Goal: Find specific page/section

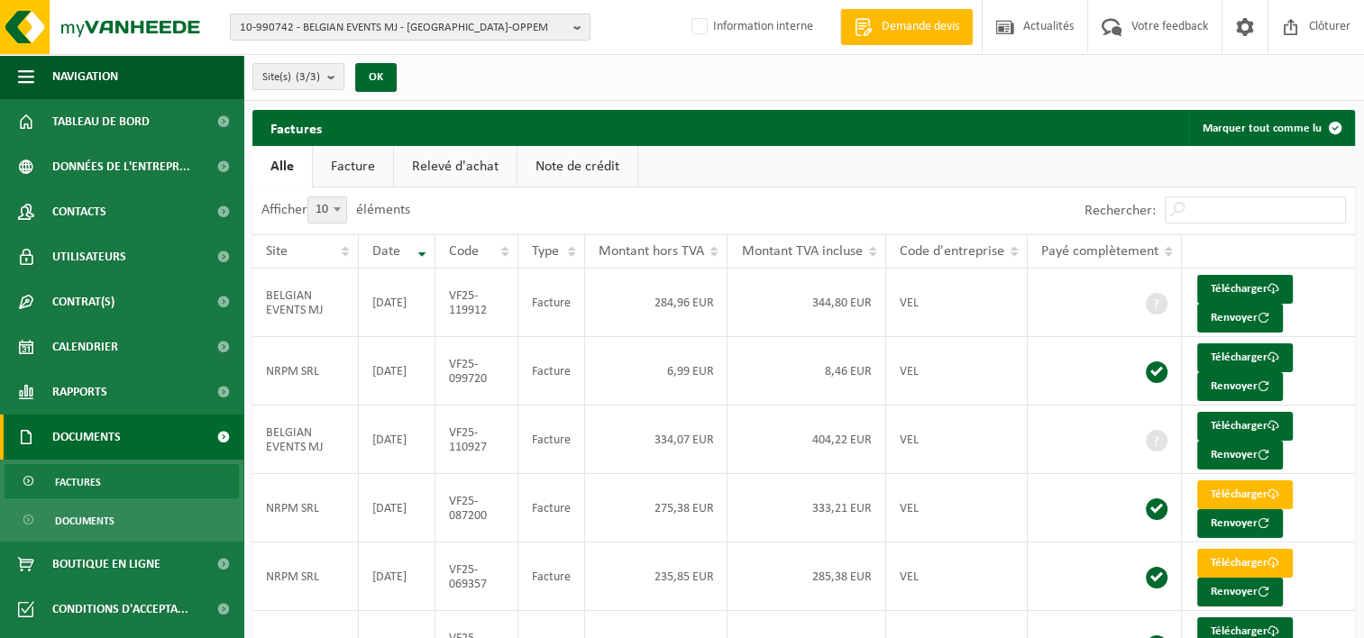
drag, startPoint x: 0, startPoint y: 0, endPoint x: 341, endPoint y: 25, distance: 341.6
click at [341, 25] on span "10-990742 - BELGIAN EVENTS MJ - [GEOGRAPHIC_DATA]-OPPEM" at bounding box center [403, 27] width 326 height 27
type input "10-990742"
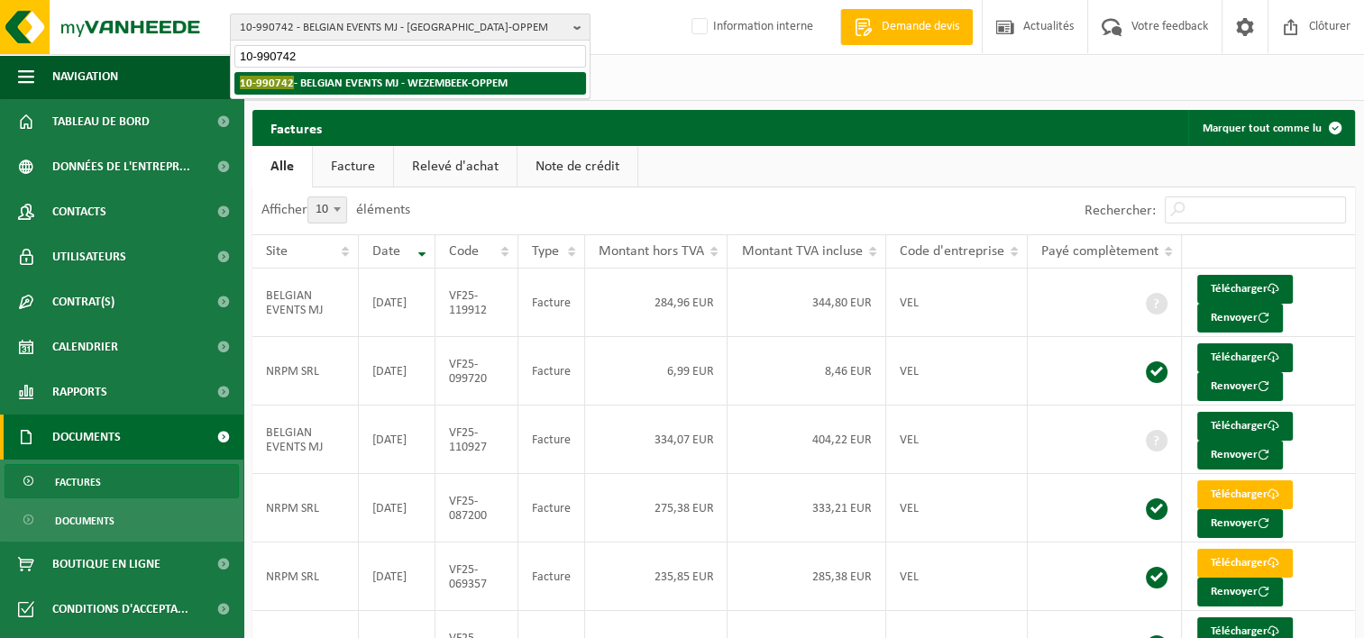
click at [444, 87] on strong "10-990742 - BELGIAN EVENTS MJ - [GEOGRAPHIC_DATA]-OPPEM" at bounding box center [374, 83] width 268 height 14
click at [415, 81] on strong "10-990742 - BELGIAN EVENTS MJ - [GEOGRAPHIC_DATA]-OPPEM" at bounding box center [374, 83] width 268 height 14
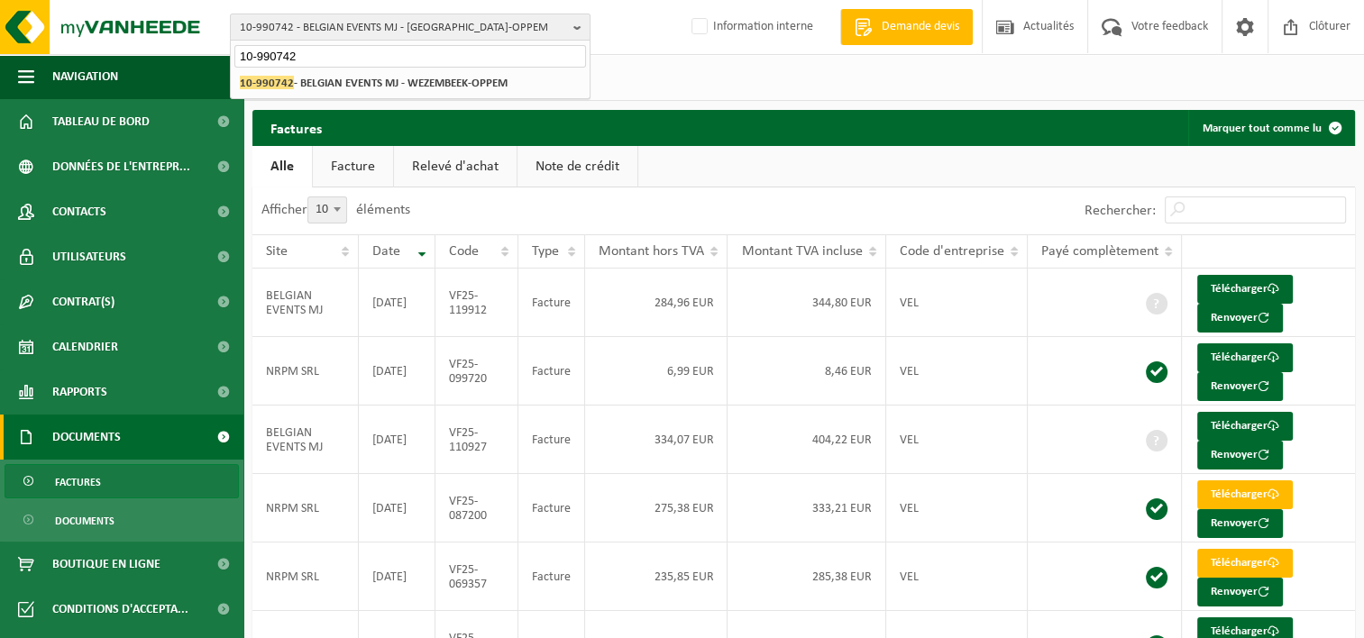
click at [681, 72] on div "Site(s) (3/3) Tout sélectionner Tout désélectionner BELGIAN EVENTS MJ - [GEOGRA…" at bounding box center [803, 77] width 1120 height 47
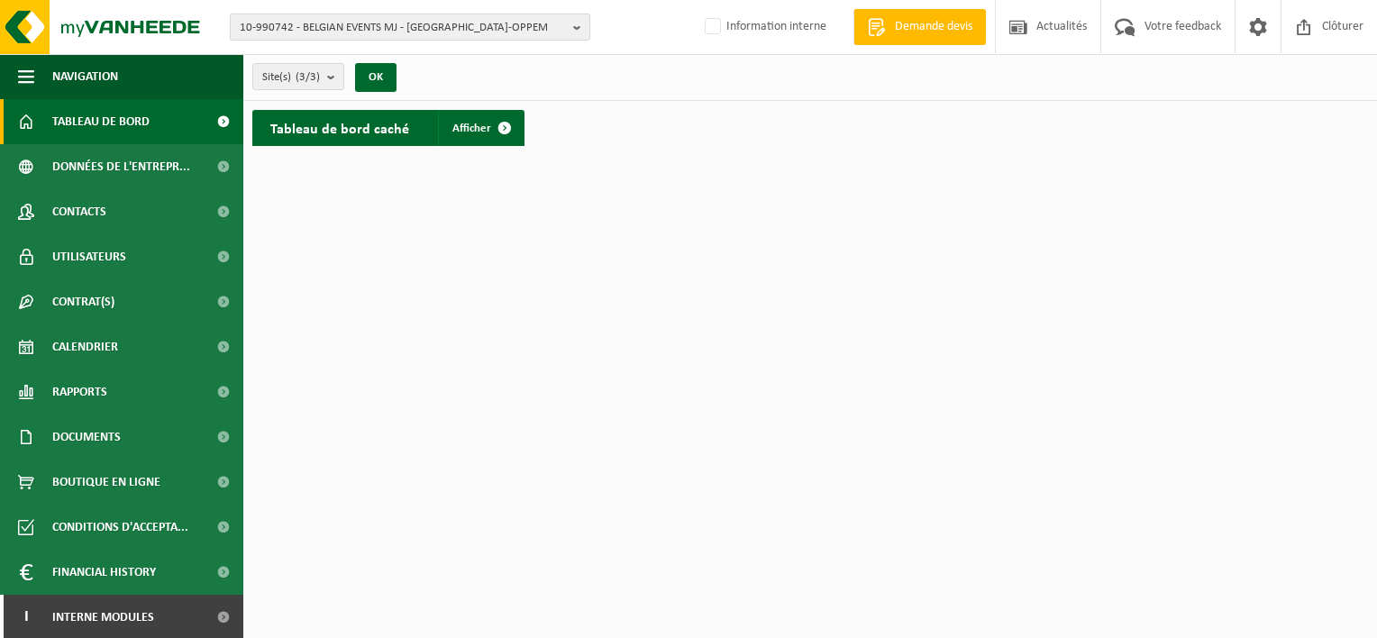
click at [335, 31] on span "10-990742 - BELGIAN EVENTS MJ - [GEOGRAPHIC_DATA]-OPPEM" at bounding box center [403, 27] width 326 height 27
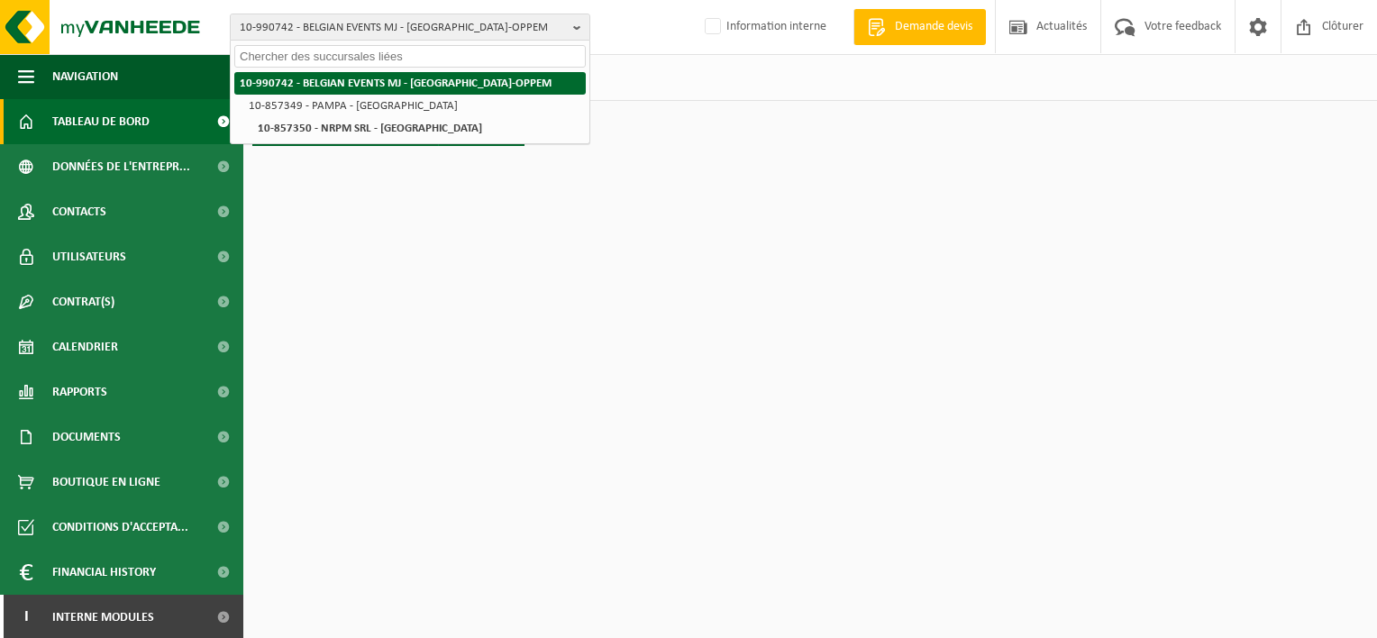
click at [433, 81] on strong "10-990742 - BELGIAN EVENTS MJ - [GEOGRAPHIC_DATA]-OPPEM" at bounding box center [396, 84] width 312 height 12
click at [339, 79] on strong "10-990742 - BELGIAN EVENTS MJ - [GEOGRAPHIC_DATA]-OPPEM" at bounding box center [396, 84] width 312 height 12
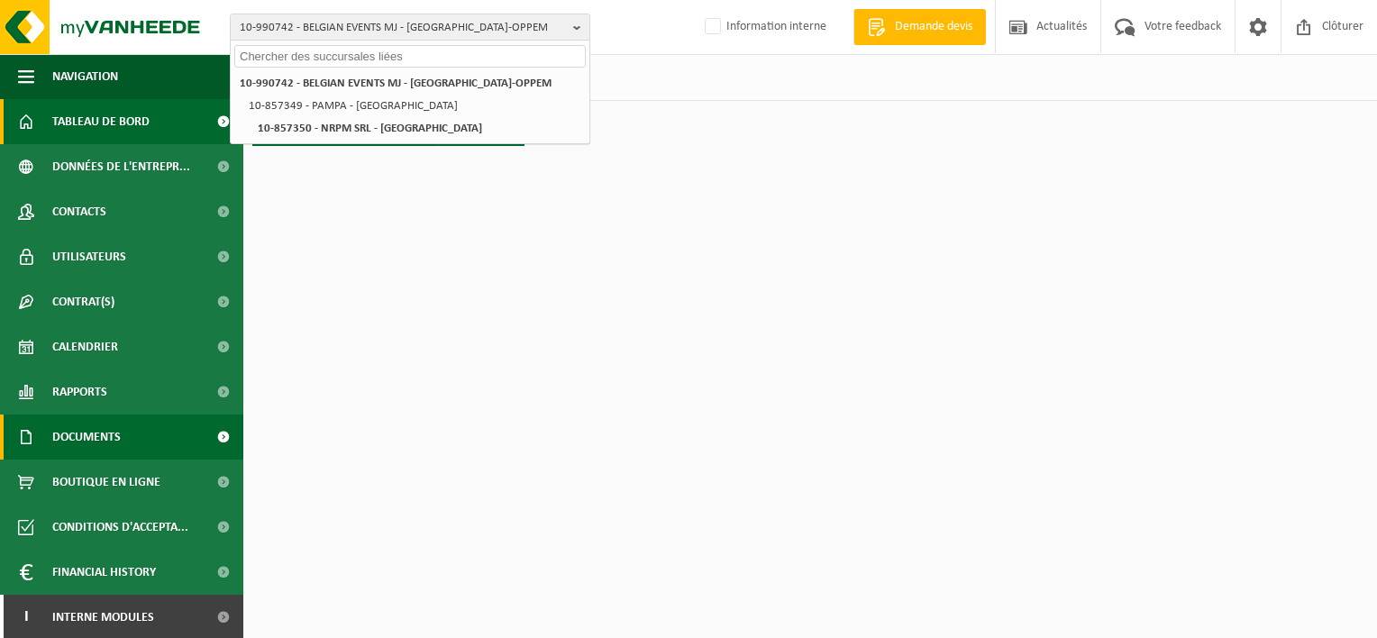
click at [106, 436] on span "Documents" at bounding box center [86, 437] width 68 height 45
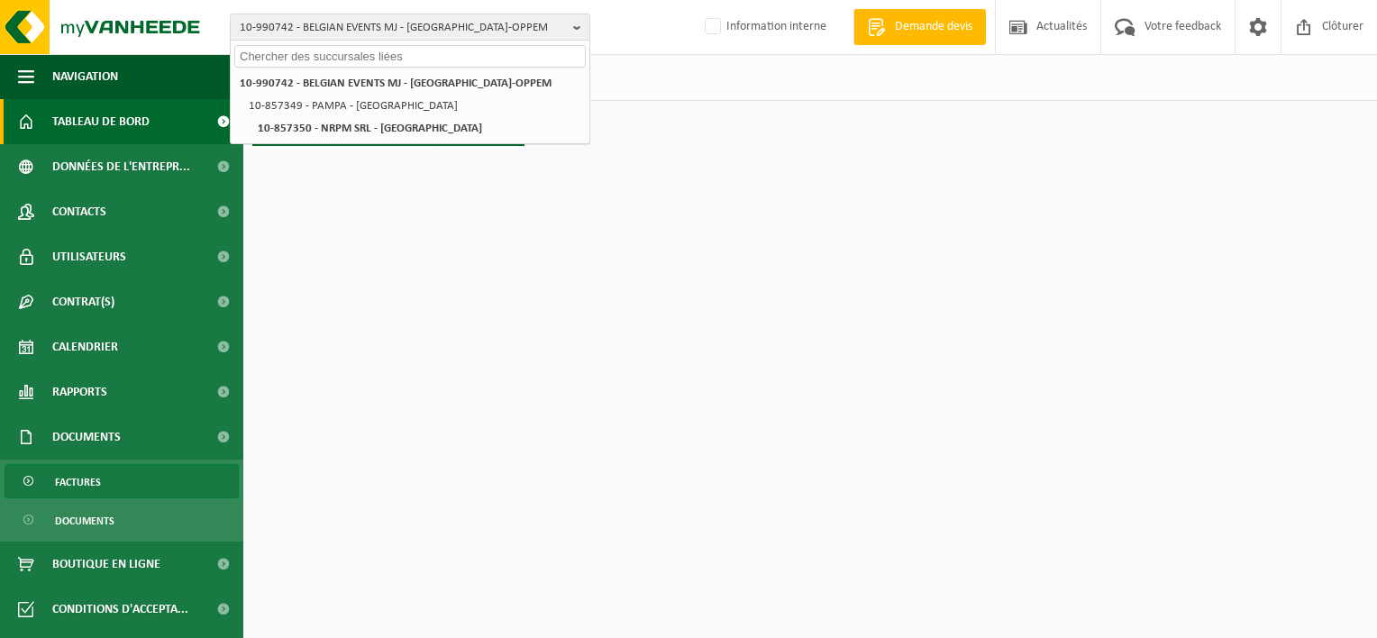
click at [102, 493] on link "Factures" at bounding box center [122, 481] width 234 height 34
